Goal: Task Accomplishment & Management: Complete application form

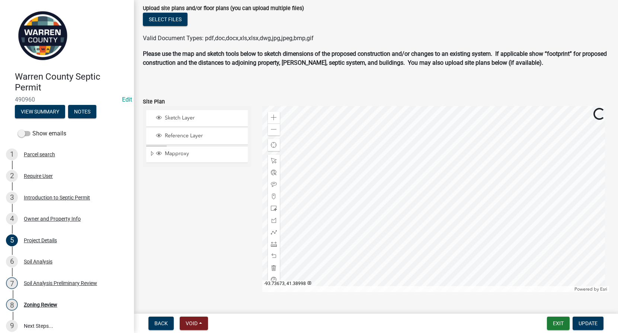
scroll to position [510, 0]
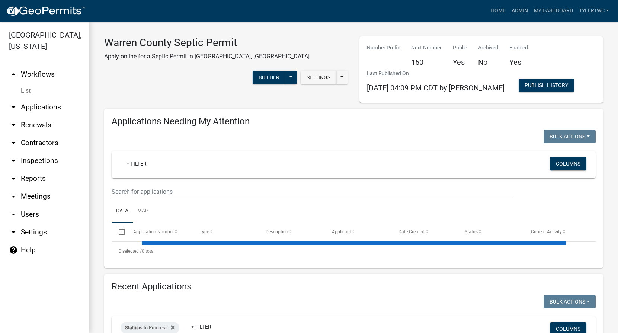
select select "2: 50"
select select "3: 100"
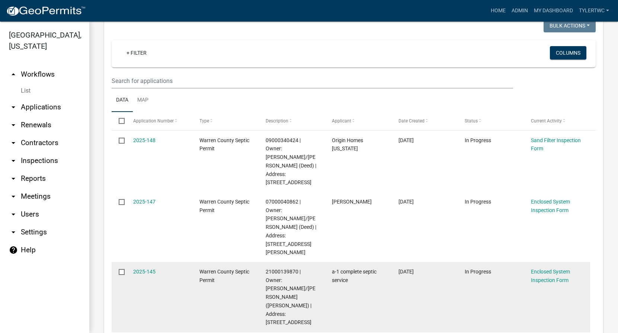
scroll to position [174, 0]
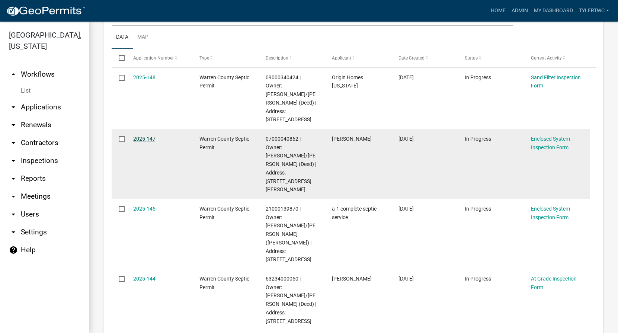
click at [141, 136] on link "2025-147" at bounding box center [144, 139] width 22 height 6
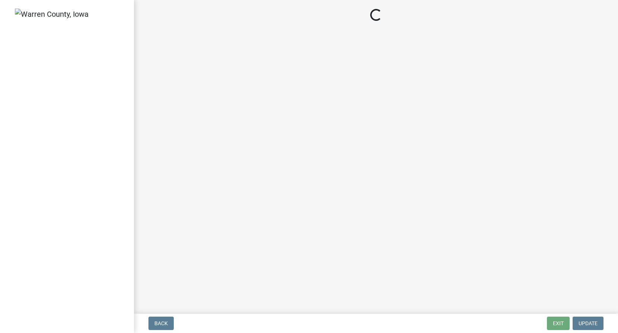
select select "a5eedaef-bc64-4201-b33b-3ad5aee653d9"
select select "d1e22d4f-68e7-4e9d-8701-604dd084f30f"
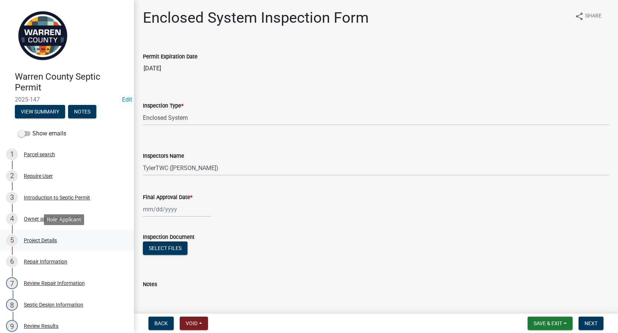
click at [42, 241] on div "Project Details" at bounding box center [40, 240] width 33 height 5
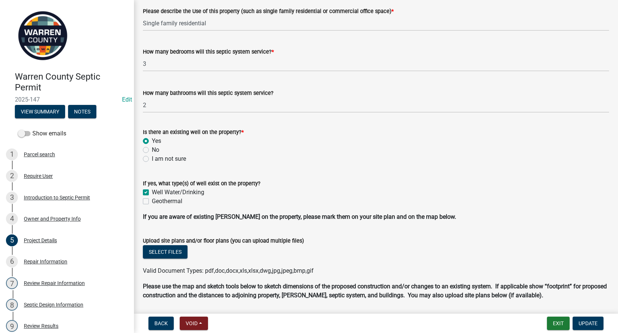
scroll to position [510, 0]
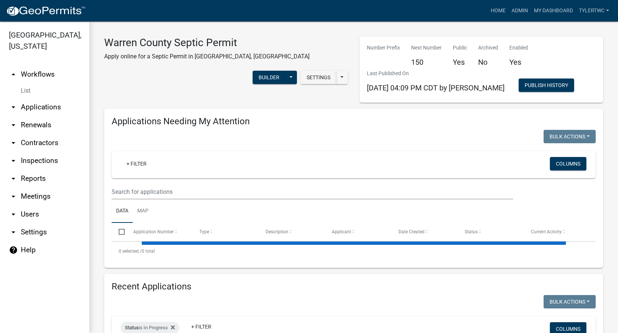
select select "2: 50"
select select "3: 100"
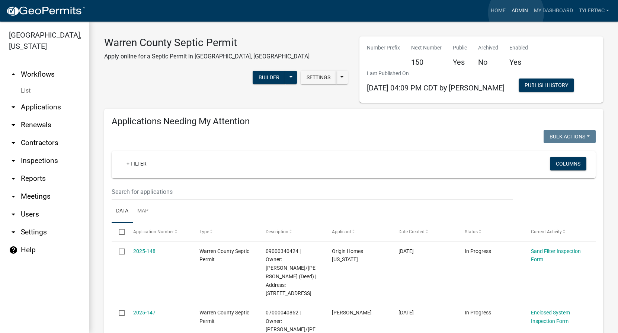
click at [516, 13] on link "Admin" at bounding box center [520, 11] width 22 height 14
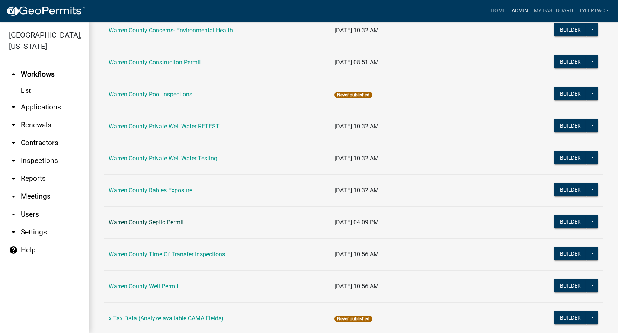
scroll to position [457, 0]
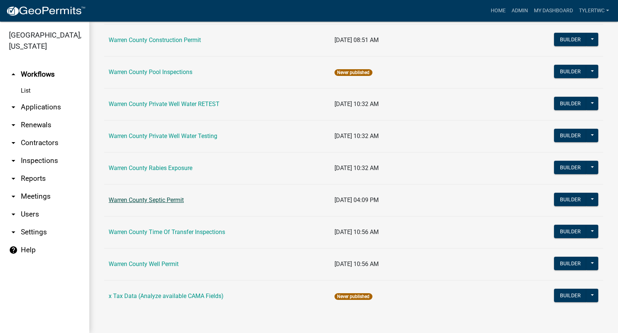
click at [145, 200] on link "Warren County Septic Permit" at bounding box center [146, 200] width 75 height 7
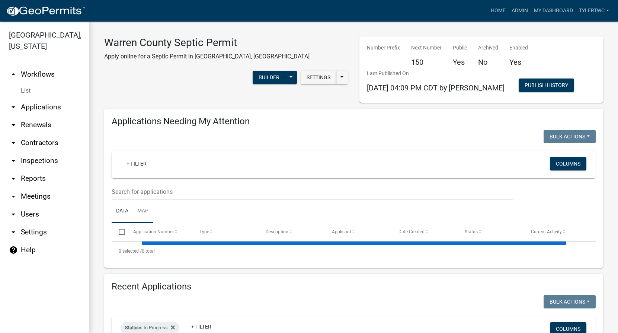
select select "2: 50"
select select "3: 100"
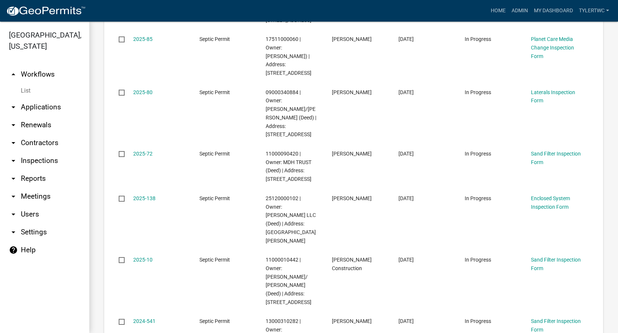
scroll to position [1476, 0]
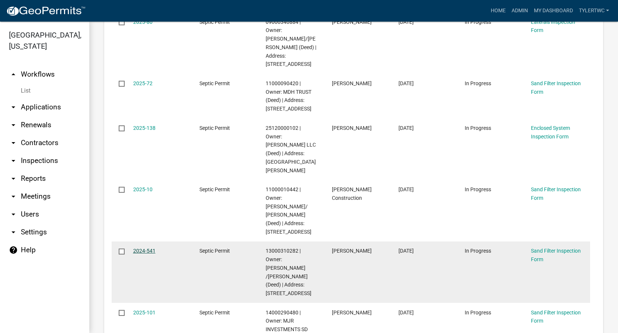
click at [147, 248] on link "2024-541" at bounding box center [144, 251] width 22 height 6
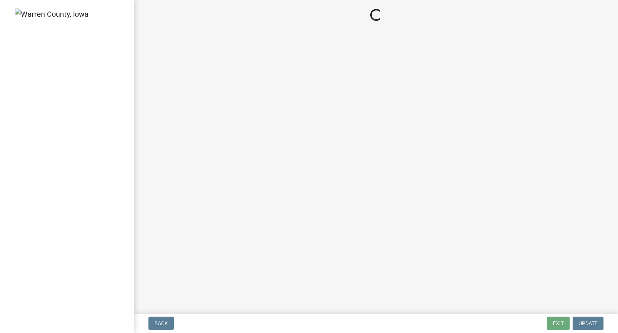
select select "712890e3-0e22-400e-a79f-3f3f8890de95"
select select "d1e22d4f-68e7-4e9d-8701-604dd084f30f"
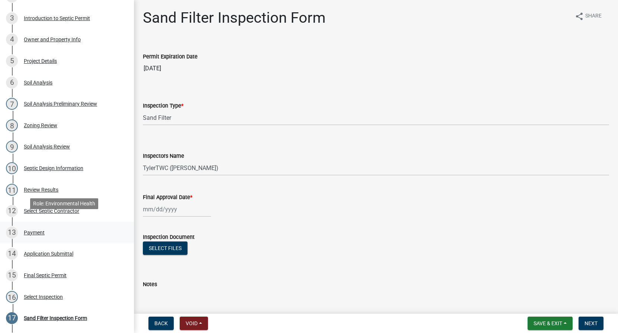
scroll to position [174, 0]
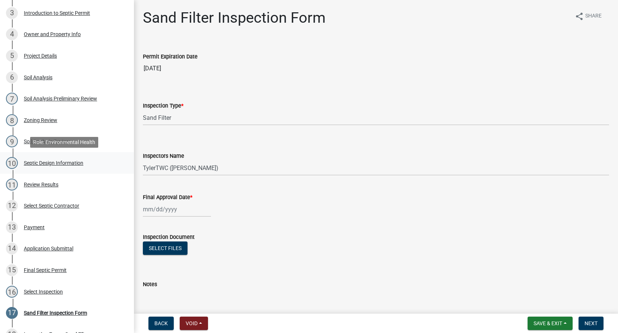
click at [38, 162] on div "Septic Design Information" at bounding box center [54, 162] width 60 height 5
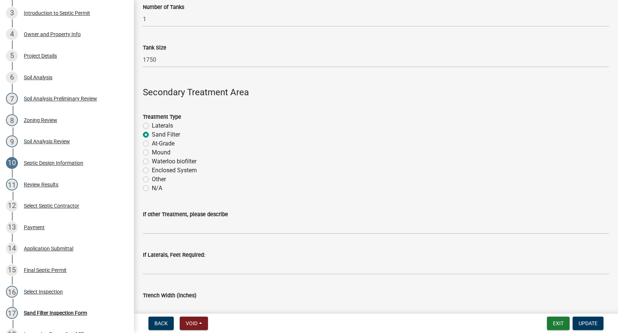
scroll to position [261, 0]
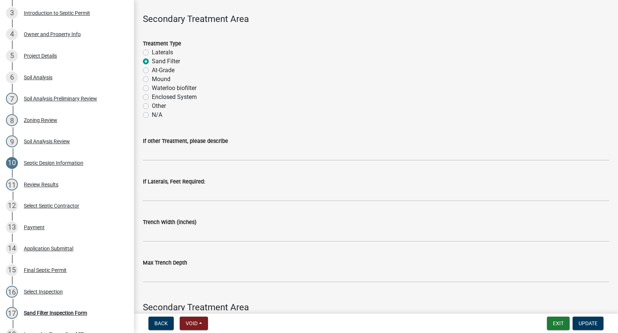
click at [152, 98] on label "Enclosed System" at bounding box center [174, 97] width 45 height 9
click at [152, 98] on input "Enclosed System" at bounding box center [154, 95] width 5 height 5
radio input "true"
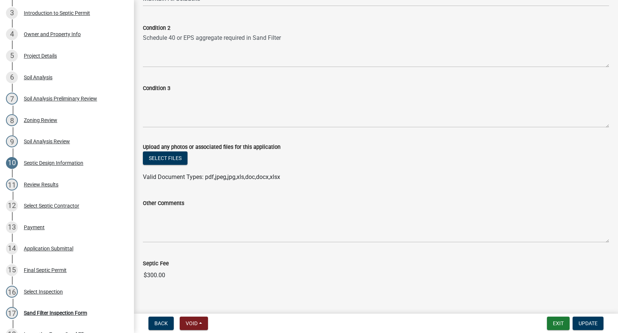
scroll to position [434, 0]
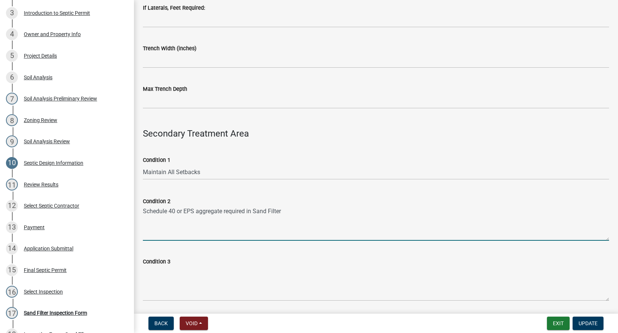
drag, startPoint x: 298, startPoint y: 212, endPoint x: 138, endPoint y: 219, distance: 160.2
click at [138, 219] on div "Condition 2 Schedule 40 or EPS aggregate required in Sand Filter" at bounding box center [376, 213] width 478 height 54
type textarea "E"
type textarea "Changed to enclosed media system due to high water."
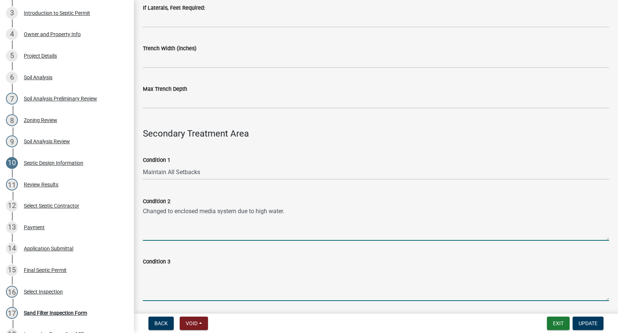
click at [196, 279] on textarea "Condition 3" at bounding box center [376, 283] width 466 height 35
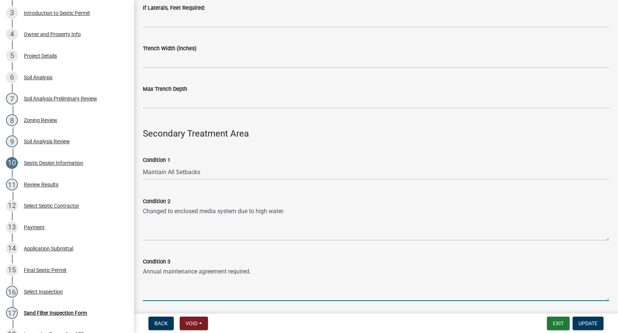
scroll to position [615, 0]
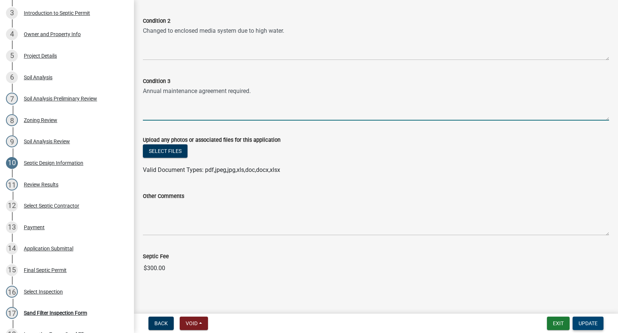
type textarea "Annual maintenance agreement required."
click at [588, 323] on span "Update" at bounding box center [588, 323] width 19 height 6
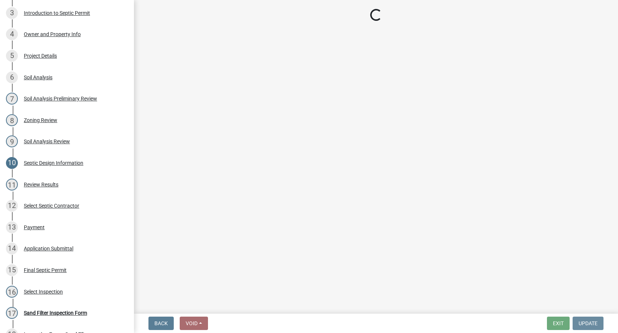
scroll to position [0, 0]
select select "712890e3-0e22-400e-a79f-3f3f8890de95"
select select "d1e22d4f-68e7-4e9d-8701-604dd084f30f"
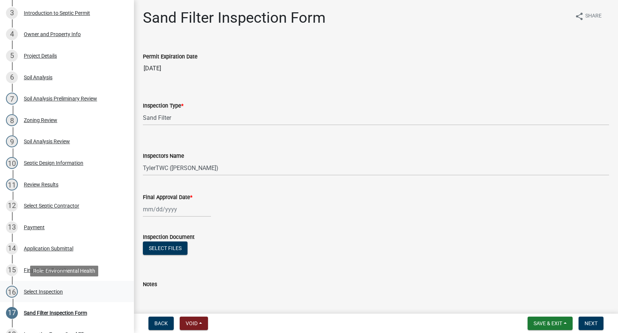
click at [45, 287] on div "16 Select Inspection" at bounding box center [64, 292] width 116 height 12
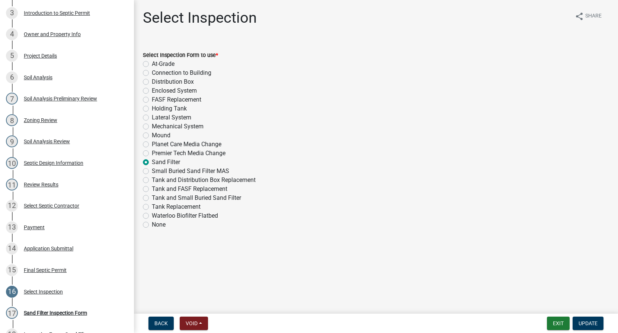
click at [152, 92] on label "Enclosed System" at bounding box center [174, 90] width 45 height 9
click at [152, 91] on input "Enclosed System" at bounding box center [154, 88] width 5 height 5
radio input "true"
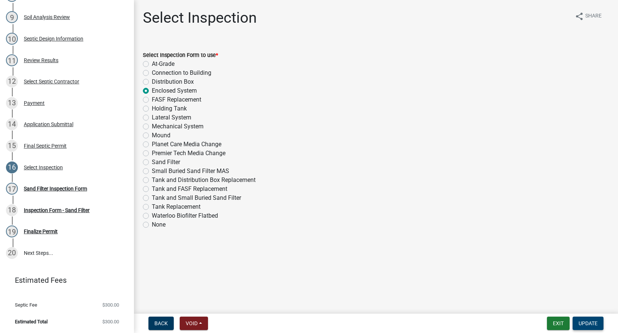
click at [592, 325] on span "Update" at bounding box center [588, 323] width 19 height 6
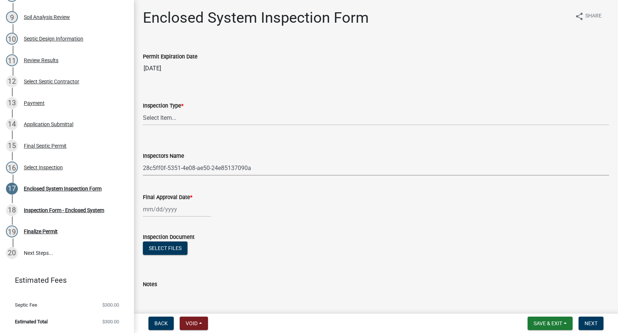
click at [268, 171] on select "Select Item... JeffHWC ([PERSON_NAME]) [PERSON_NAME] ([PERSON_NAME]) [PERSON_NA…" at bounding box center [376, 167] width 466 height 15
select select "d1e22d4f-68e7-4e9d-8701-604dd084f30f"
click at [143, 160] on select "Select Item... JeffHWC ([PERSON_NAME]) [PERSON_NAME] ([PERSON_NAME]) [PERSON_NA…" at bounding box center [376, 167] width 466 height 15
click at [167, 119] on select "Select Item... Enclosed System" at bounding box center [376, 117] width 466 height 15
click at [143, 110] on select "Select Item... Enclosed System" at bounding box center [376, 117] width 466 height 15
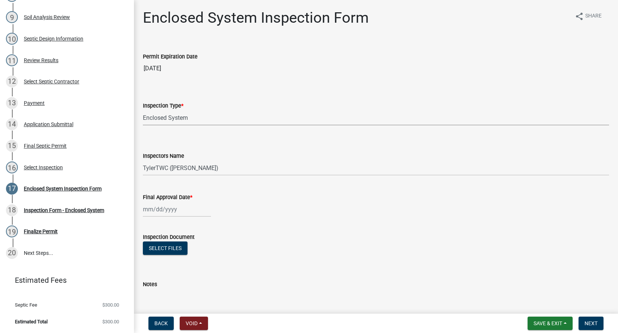
select select "a5eedaef-bc64-4201-b33b-3ad5aee653d9"
click at [554, 326] on span "Save & Exit" at bounding box center [548, 323] width 29 height 6
click at [540, 304] on button "Save & Exit" at bounding box center [543, 304] width 60 height 18
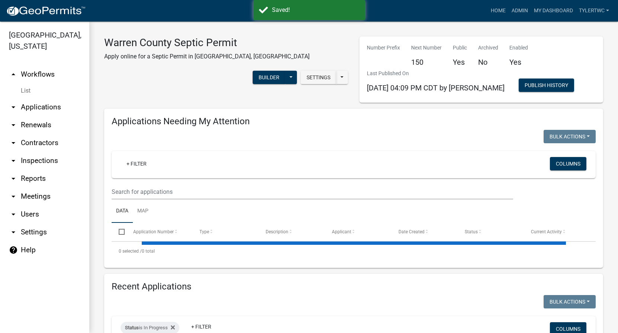
select select "2: 50"
select select "3: 100"
